Goal: Task Accomplishment & Management: Use online tool/utility

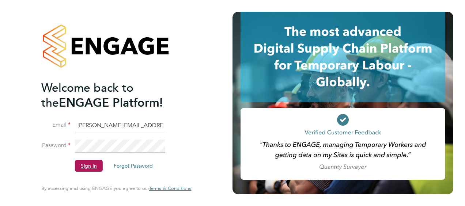
click at [86, 168] on button "Sign In" at bounding box center [89, 166] width 28 height 12
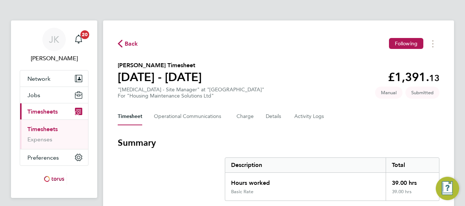
click at [360, 145] on h3 "Summary" at bounding box center [279, 143] width 322 height 12
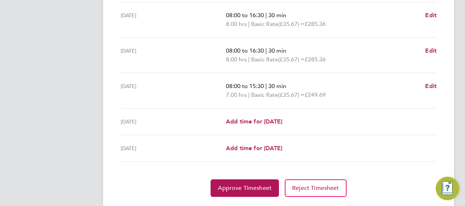
scroll to position [322, 0]
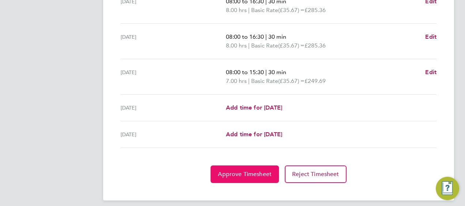
click at [253, 174] on span "Approve Timesheet" at bounding box center [245, 174] width 54 height 7
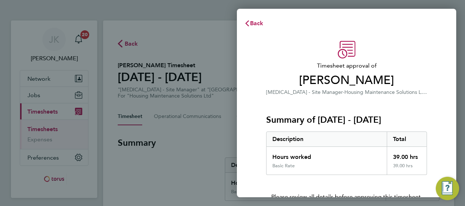
click at [388, 176] on p "Please review all details before approving this timesheet." at bounding box center [347, 188] width 179 height 26
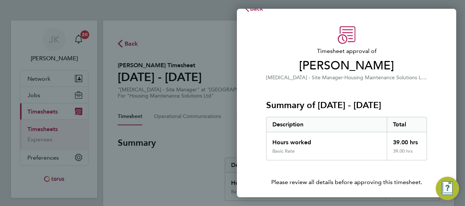
scroll to position [42, 0]
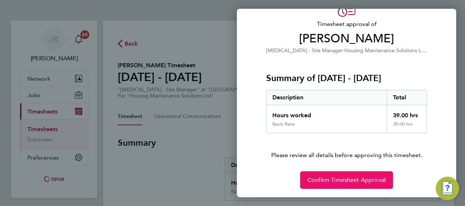
click at [386, 175] on button "Confirm Timesheet Approval" at bounding box center [346, 181] width 93 height 18
